Goal: Task Accomplishment & Management: Use online tool/utility

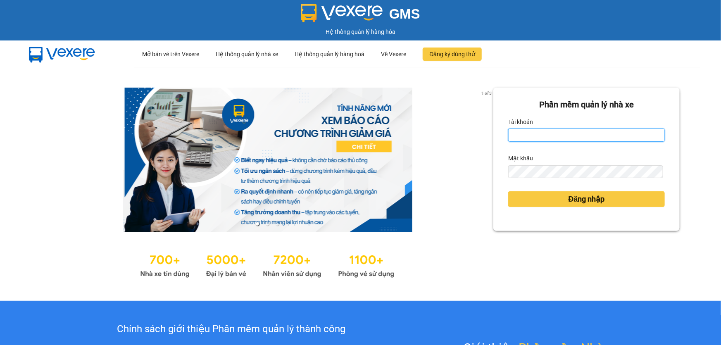
click at [548, 139] on input "Tài khoản" at bounding box center [586, 134] width 156 height 13
type input "ngacd.ct"
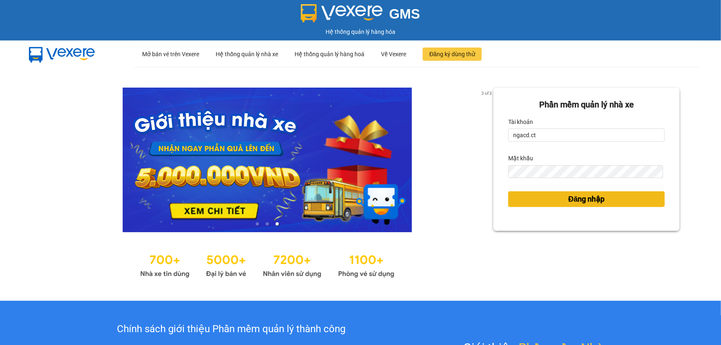
click at [568, 199] on span "Đăng nhập" at bounding box center [586, 199] width 36 height 12
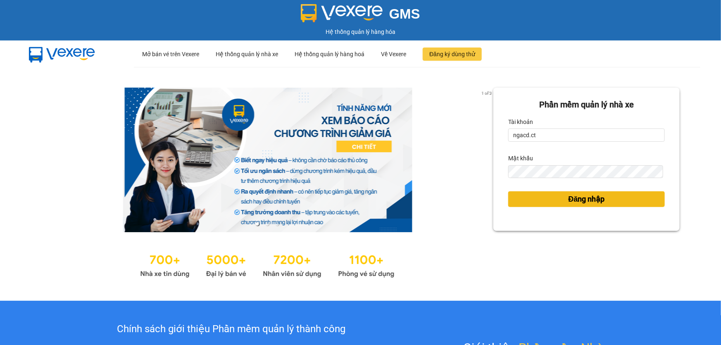
click at [568, 198] on span "Đăng nhập" at bounding box center [586, 199] width 36 height 12
click at [568, 196] on span "Đăng nhập" at bounding box center [586, 199] width 36 height 12
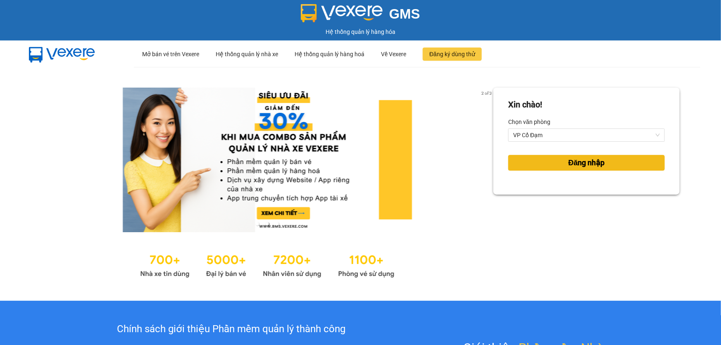
click at [595, 162] on span "Đăng nhập" at bounding box center [586, 163] width 36 height 12
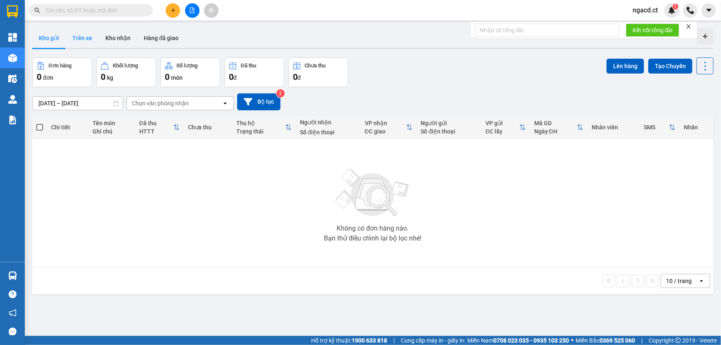
click at [89, 40] on button "Trên xe" at bounding box center [82, 38] width 33 height 20
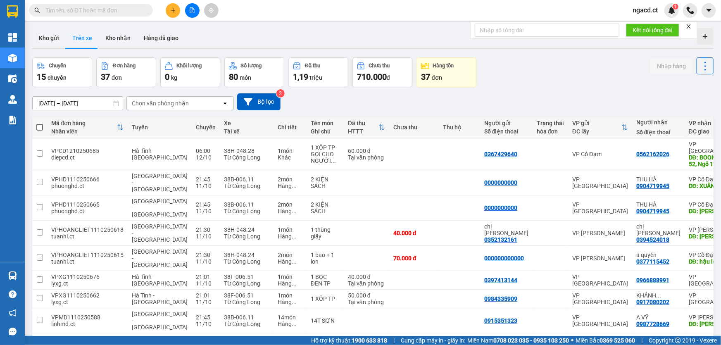
click at [202, 103] on div "Chọn văn phòng nhận" at bounding box center [174, 103] width 95 height 13
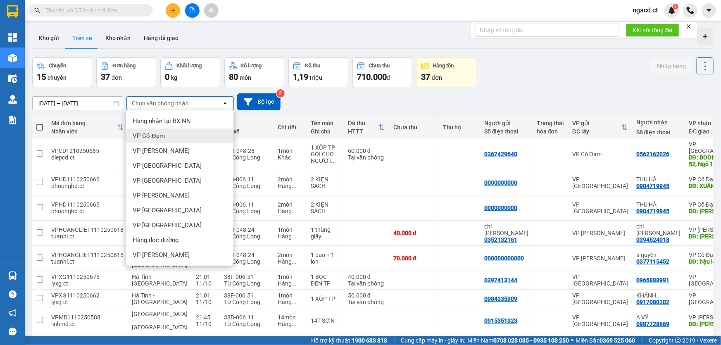
click at [166, 135] on div "VP Cổ Đạm" at bounding box center [179, 135] width 107 height 15
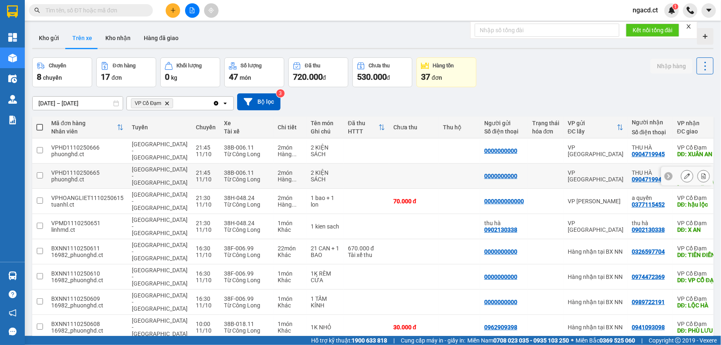
scroll to position [37, 0]
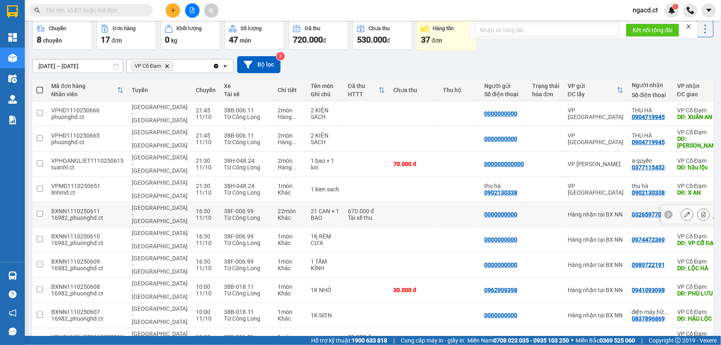
click at [153, 204] on div "Hà Nội - Hà Tĩnh" at bounding box center [160, 214] width 56 height 20
checkbox input "true"
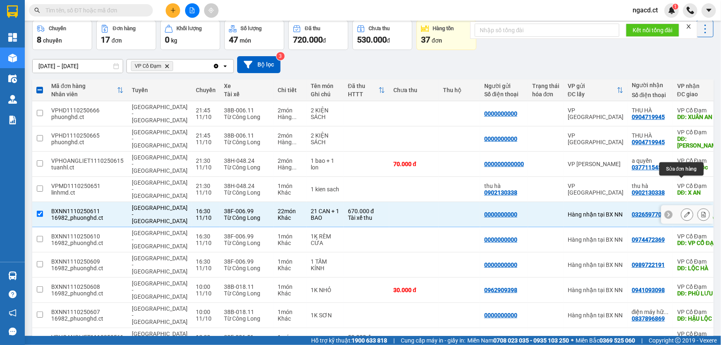
click at [684, 211] on icon at bounding box center [687, 214] width 6 height 6
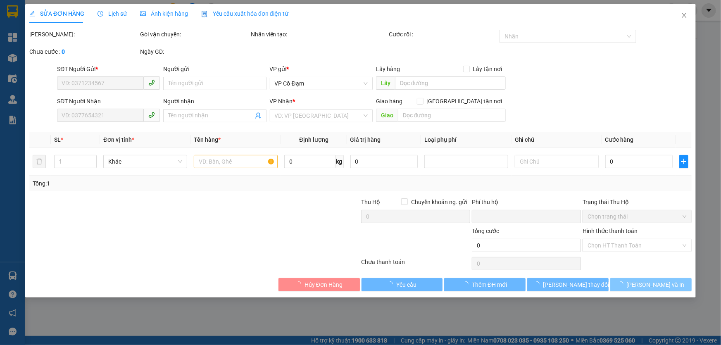
click at [659, 283] on div "Total Paid Fee Total UnPaid Fee Cash Collection Total Fee Mã ĐH: Gói vận chuyển…" at bounding box center [360, 160] width 662 height 261
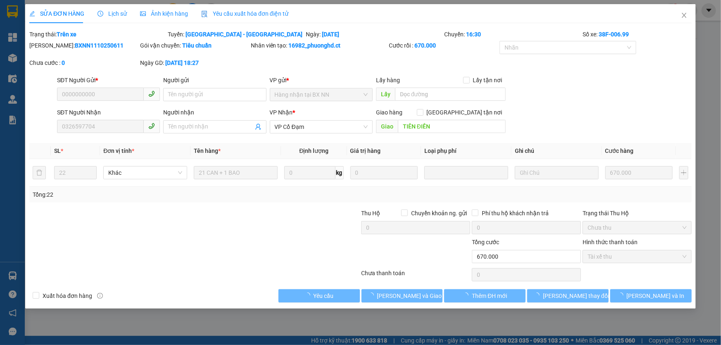
type input "0000000000"
type input "0326597704"
type input "TIÊN ĐIỀN"
type input "0"
type input "670.000"
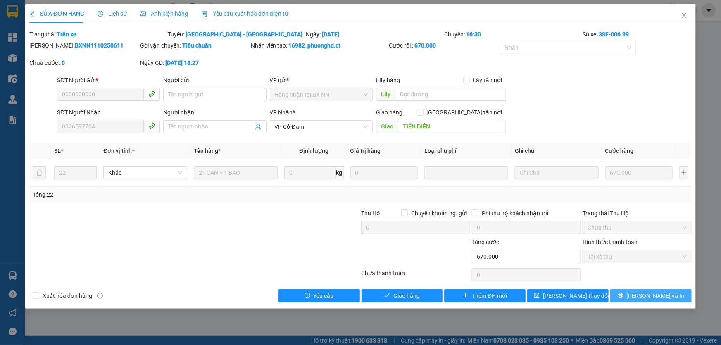
click at [646, 292] on span "Lưu và In" at bounding box center [655, 295] width 58 height 9
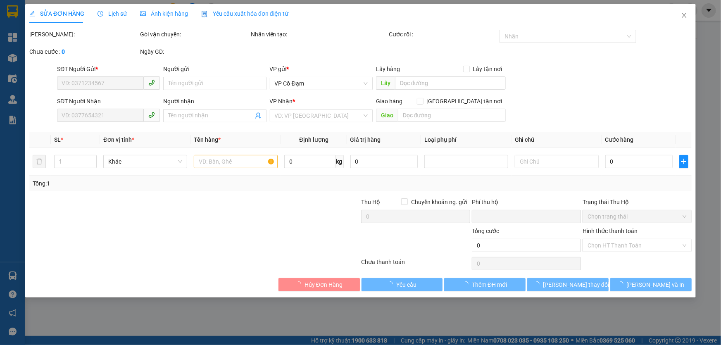
type input "0000000000"
type input "0326597704"
type input "TIÊN ĐIỀN"
type input "0"
type input "670.000"
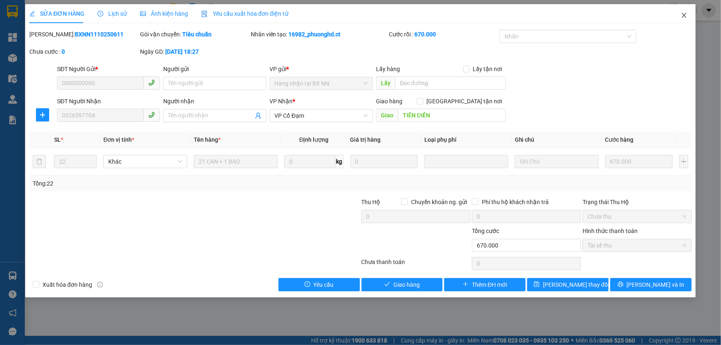
click at [685, 16] on icon "close" at bounding box center [684, 15] width 7 height 7
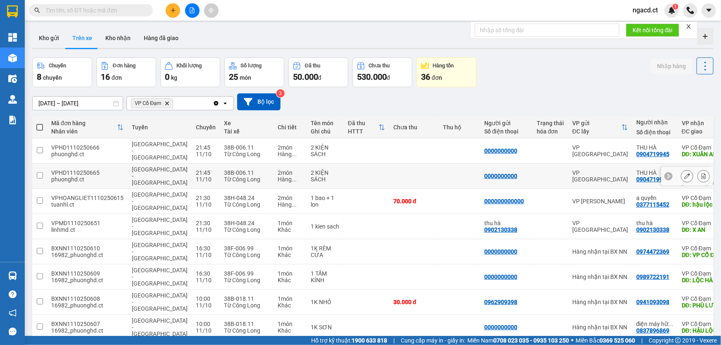
scroll to position [37, 0]
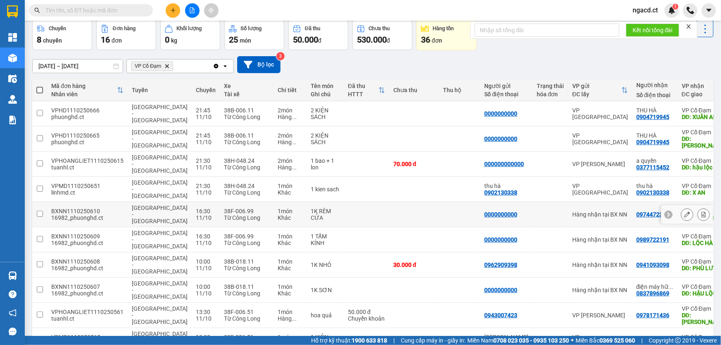
click at [344, 202] on td at bounding box center [366, 214] width 45 height 25
checkbox input "true"
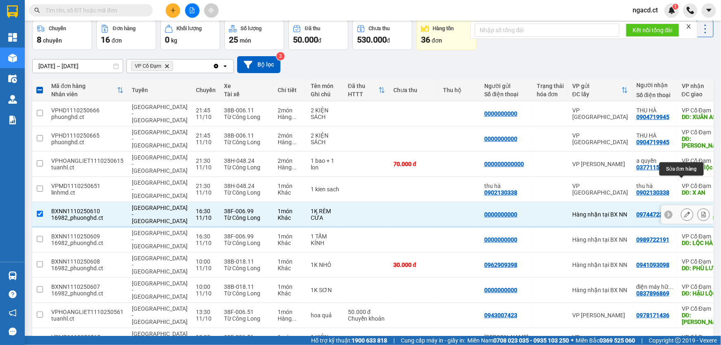
click at [684, 211] on icon at bounding box center [687, 214] width 6 height 6
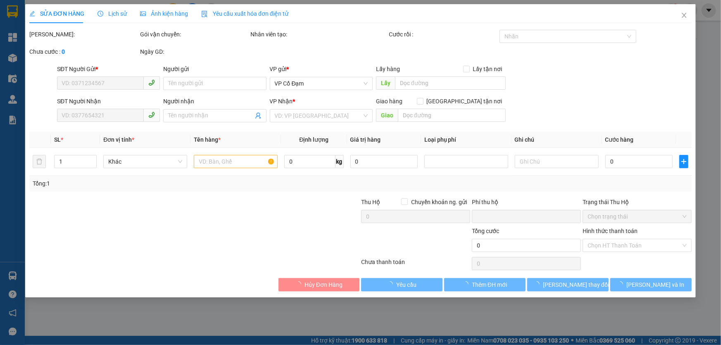
type input "0000000000"
type input "0974472369"
type input "VP CỔ ĐẠM"
type input "0"
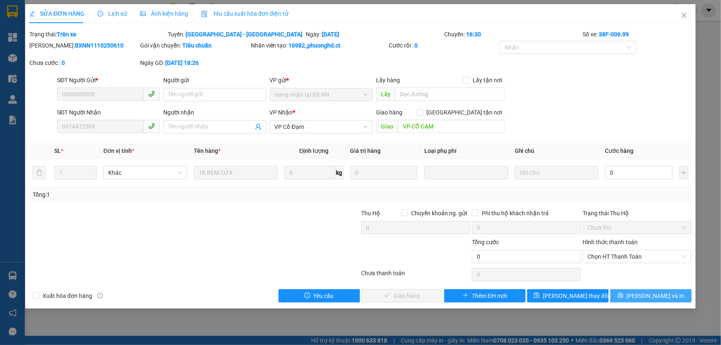
click at [634, 292] on button "Lưu và In" at bounding box center [650, 295] width 81 height 13
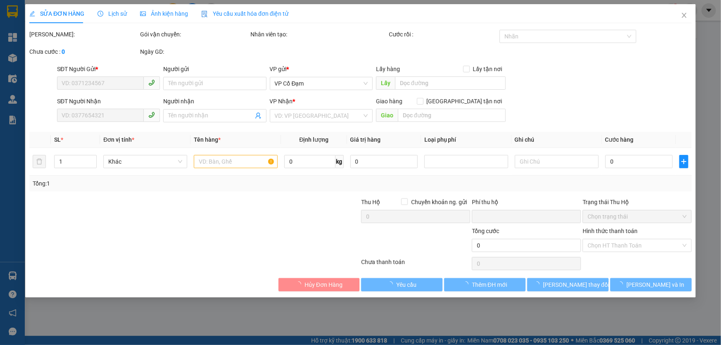
type input "0000000000"
type input "0974472369"
type input "VP CỔ ĐẠM"
type input "0"
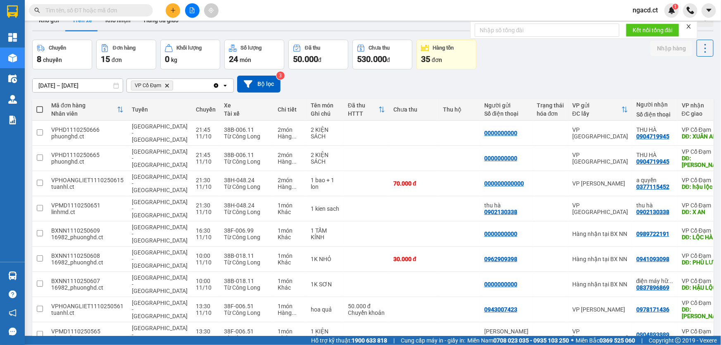
scroll to position [38, 0]
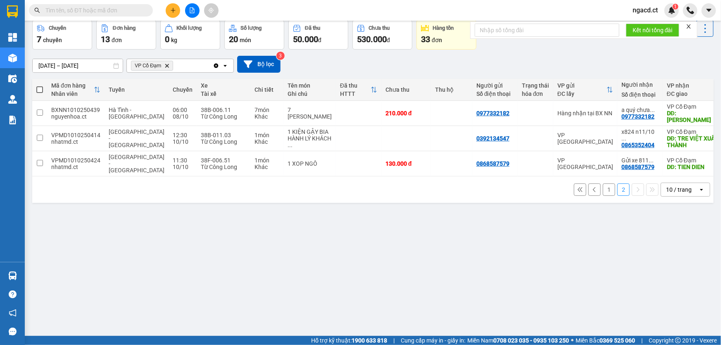
click at [602, 187] on button "1" at bounding box center [608, 189] width 12 height 12
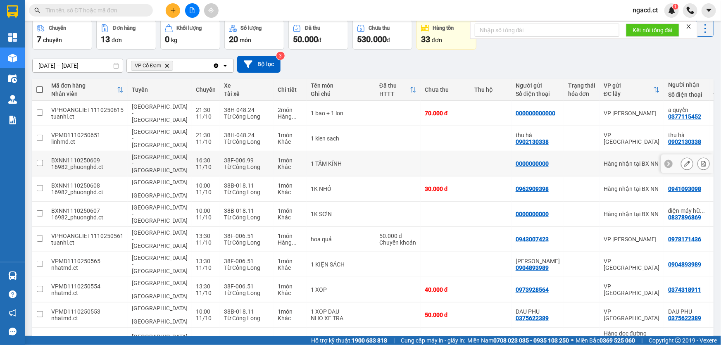
click at [470, 151] on td at bounding box center [490, 163] width 41 height 25
checkbox input "true"
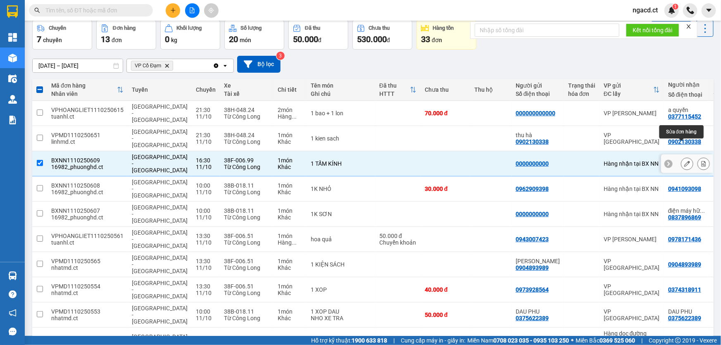
click at [684, 161] on icon at bounding box center [687, 164] width 6 height 6
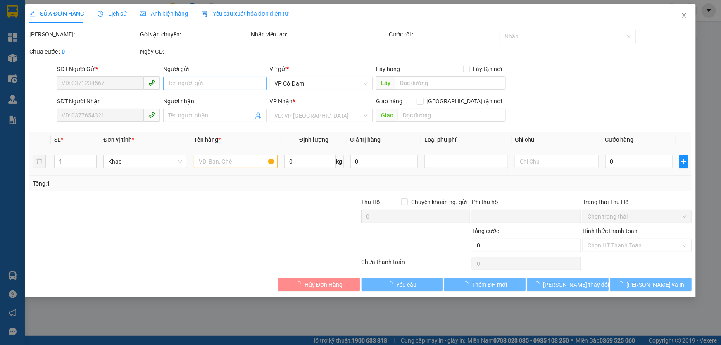
type input "0000000000"
type input "0989722191"
type input "LỘC HÀ"
type input "0"
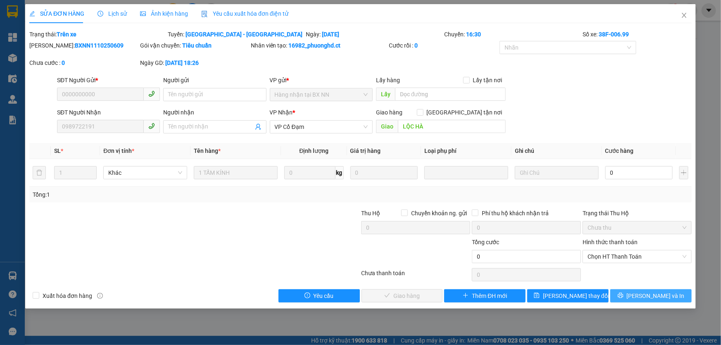
click at [673, 293] on button "Lưu và In" at bounding box center [650, 295] width 81 height 13
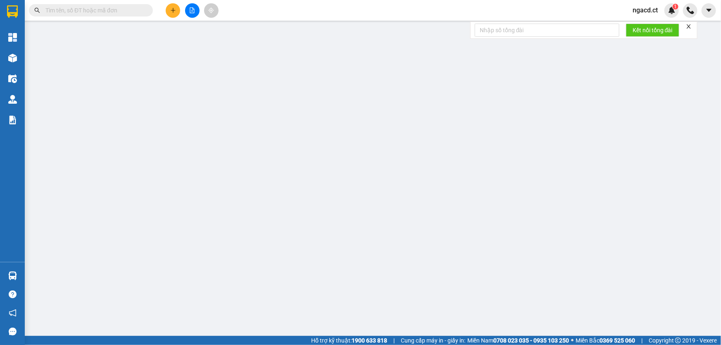
type input "0000000000"
type input "0989722191"
type input "LỘC HÀ"
type input "0"
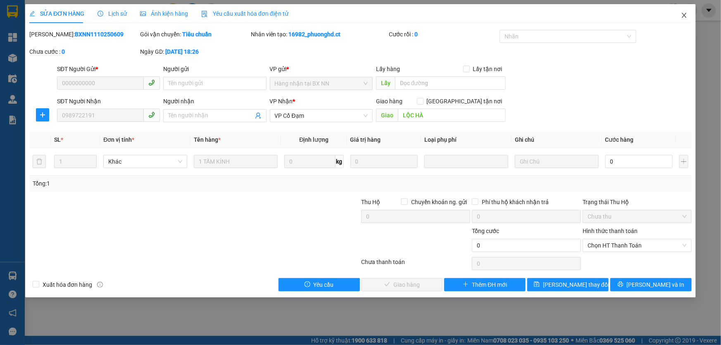
click at [685, 15] on icon "close" at bounding box center [684, 15] width 7 height 7
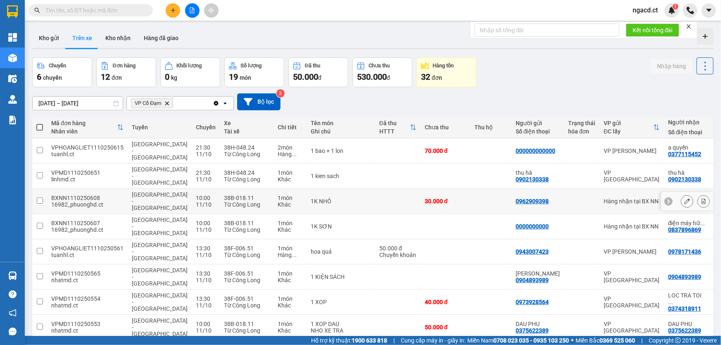
scroll to position [38, 0]
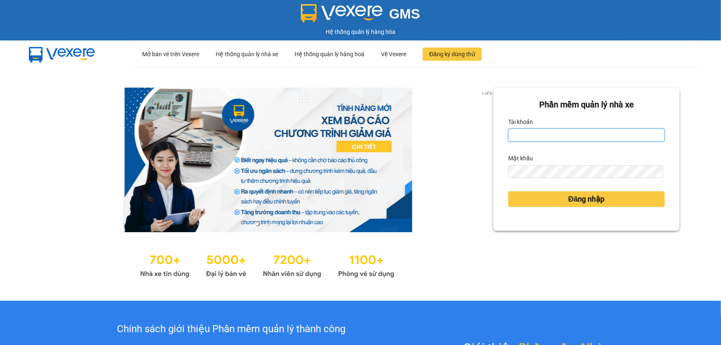
click at [565, 136] on input "Tài khoản" at bounding box center [586, 134] width 156 height 13
type input "ngacd.ct"
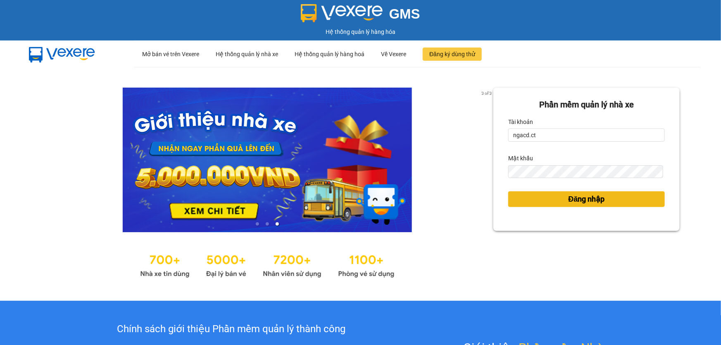
click at [568, 196] on span "Đăng nhập" at bounding box center [586, 199] width 36 height 12
click at [568, 197] on span "Đăng nhập" at bounding box center [586, 199] width 36 height 12
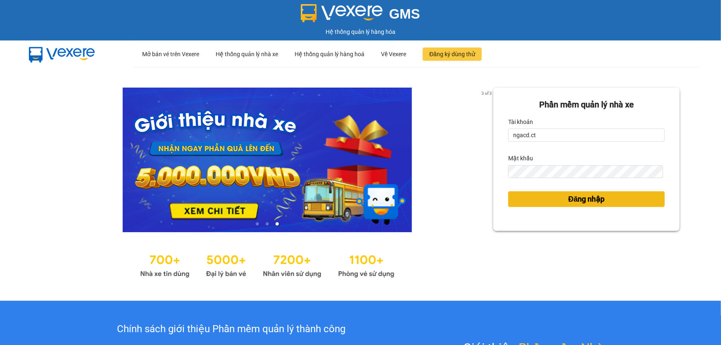
click at [568, 200] on span "Đăng nhập" at bounding box center [586, 199] width 36 height 12
drag, startPoint x: 562, startPoint y: 200, endPoint x: 569, endPoint y: 200, distance: 7.0
click at [569, 200] on span "Đăng nhập" at bounding box center [586, 199] width 36 height 12
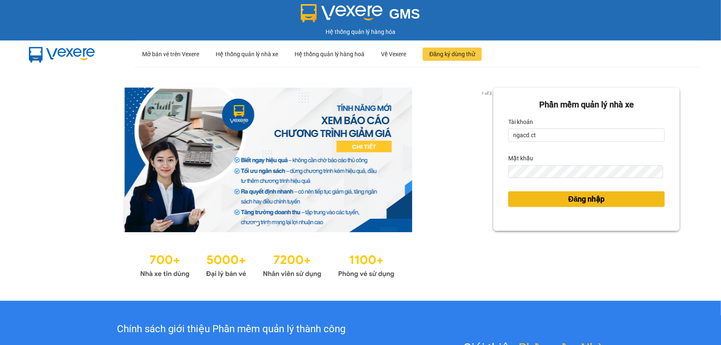
click at [569, 200] on span "Đăng nhập" at bounding box center [586, 199] width 36 height 12
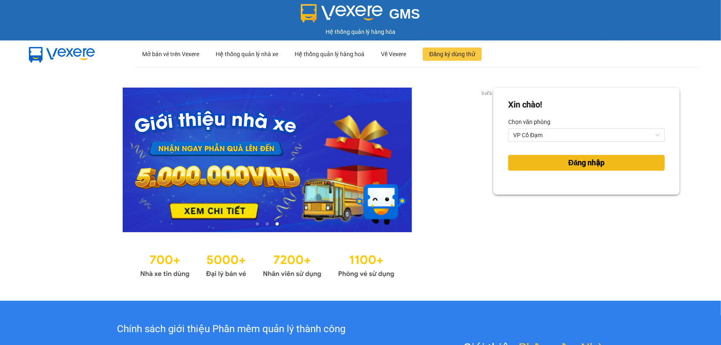
click at [587, 159] on span "Đăng nhập" at bounding box center [586, 163] width 36 height 12
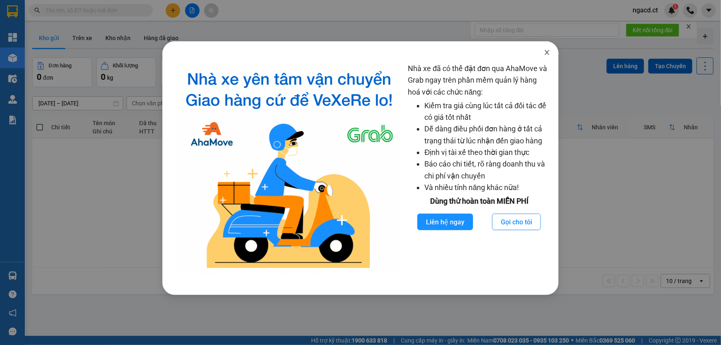
click at [549, 54] on icon "close" at bounding box center [546, 52] width 7 height 7
